Goal: Find specific page/section: Find specific page/section

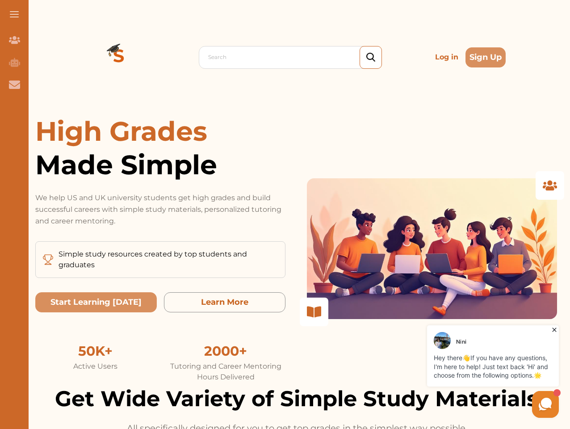
click at [285, 214] on p "We help US and UK university students get high grades and build successful care…" at bounding box center [160, 209] width 250 height 35
click at [14, 14] on span at bounding box center [14, 14] width 9 height 1
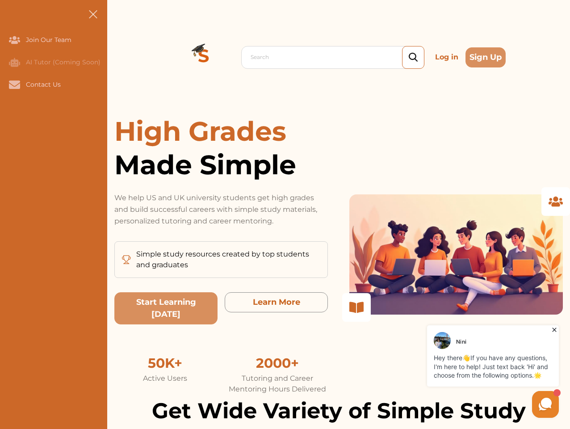
click at [14, 40] on icon "Join Our Team" at bounding box center [14, 40] width 11 height 8
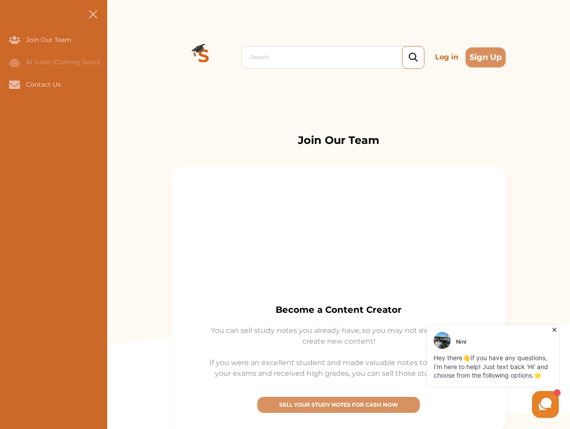
click at [14, 62] on icon "AI Tutor (Coming Soon)" at bounding box center [14, 62] width 11 height 9
click at [14, 84] on icon "Contact Us" at bounding box center [14, 84] width 11 height 8
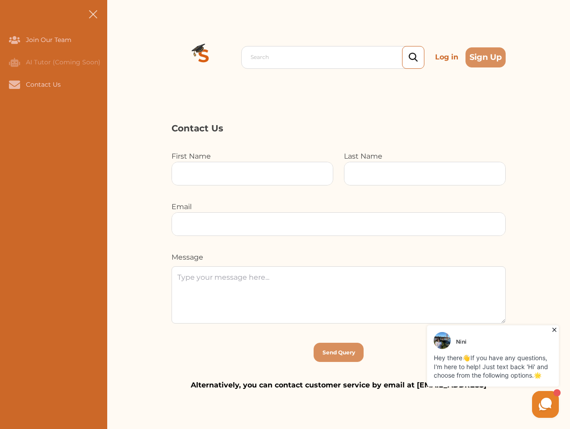
click at [119, 57] on div "Search Log in Sign Up Search Log in Sign Up" at bounding box center [338, 57] width 463 height 114
click at [447, 57] on p "Log in" at bounding box center [447, 57] width 30 height 18
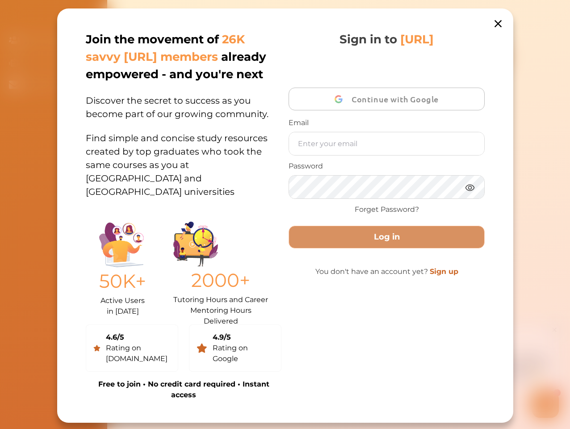
click at [486, 57] on div "Join the movement of 26K savvy [URL] members already empowered - and you're nex…" at bounding box center [285, 215] width 456 height 414
click at [96, 302] on div "50K+ Active Users in [DATE] 2000+ Tutoring Hours and Career Mentoring Hours Del…" at bounding box center [184, 266] width 196 height 101
